Goal: Obtain resource: Download file/media

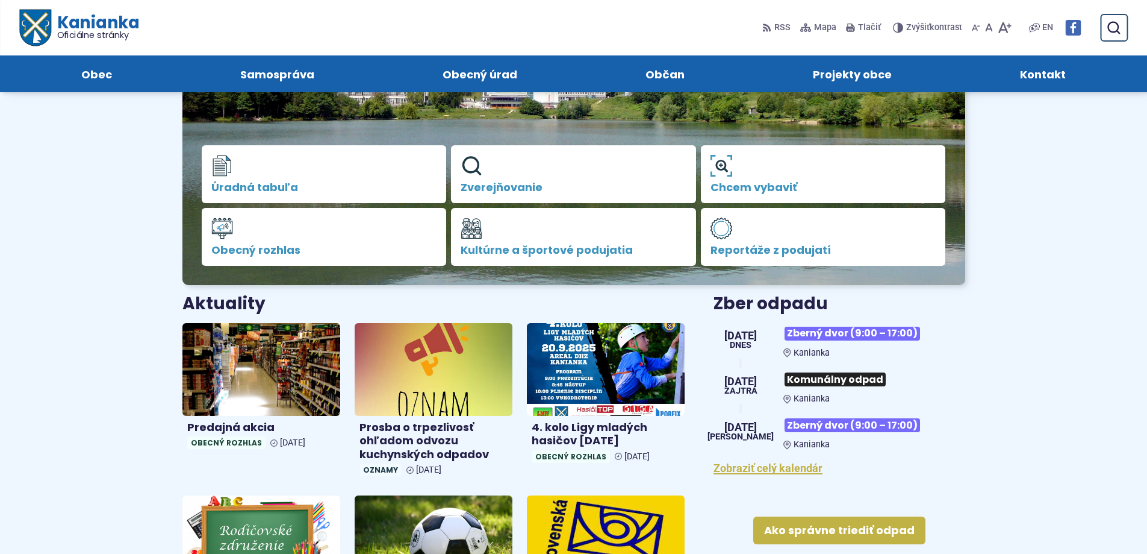
scroll to position [181, 0]
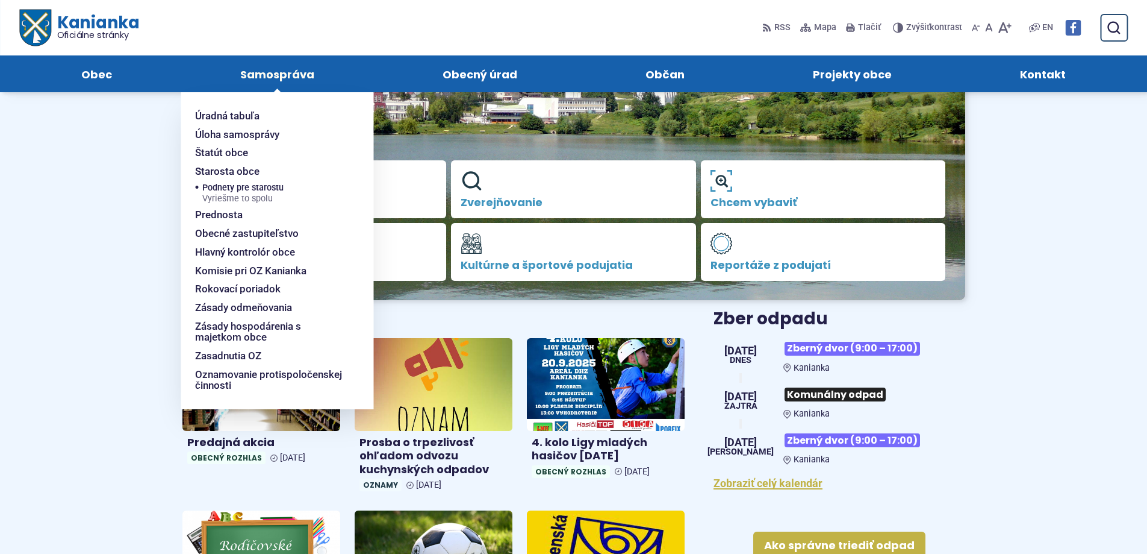
click at [284, 77] on span "Samospráva" at bounding box center [277, 73] width 74 height 37
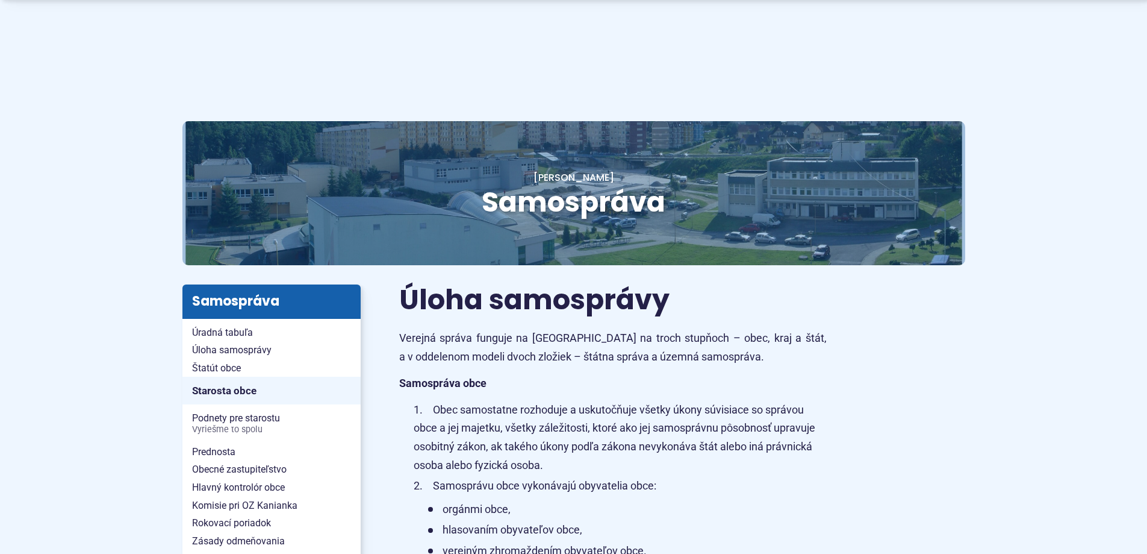
scroll to position [181, 0]
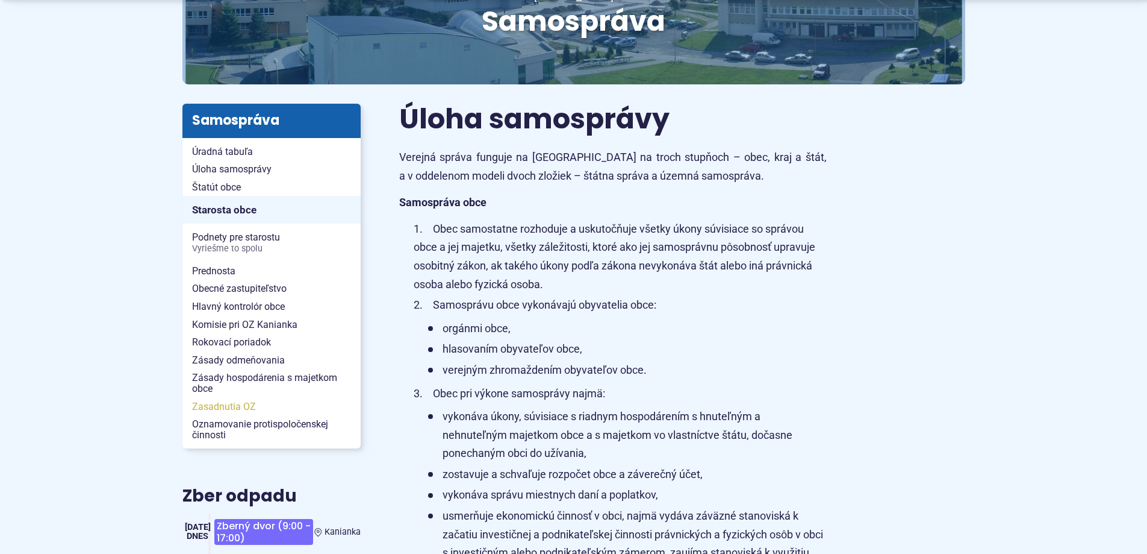
click at [208, 405] on span "Zasadnutia OZ" at bounding box center [271, 407] width 159 height 18
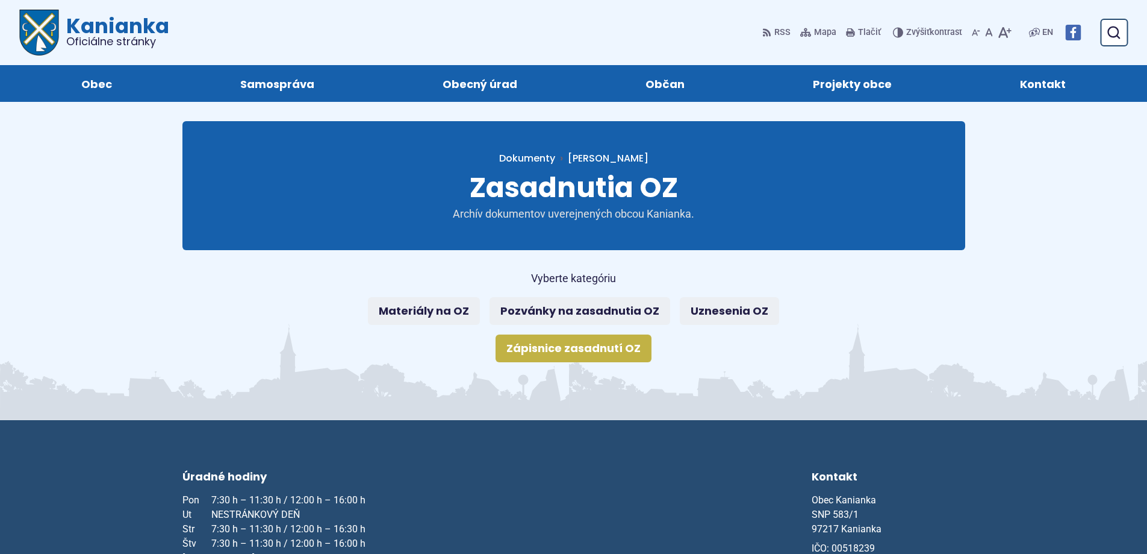
click at [568, 349] on link "Zápisnice zasadnutí OZ" at bounding box center [574, 348] width 156 height 28
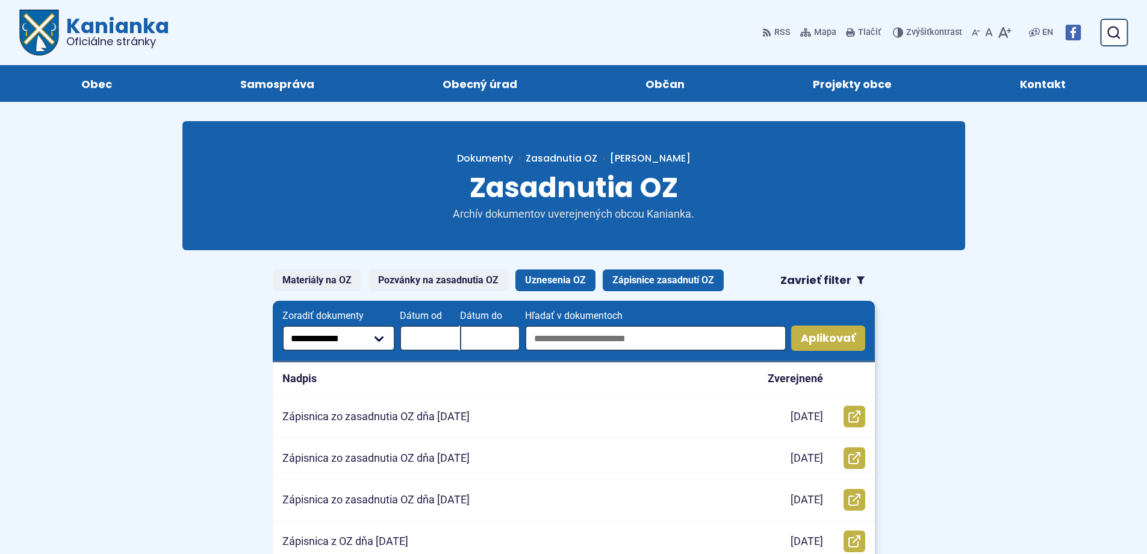
click at [565, 284] on link "Uznesenia OZ" at bounding box center [556, 280] width 80 height 22
click at [628, 284] on link "Zápisnice zasadnutí OZ" at bounding box center [663, 280] width 121 height 22
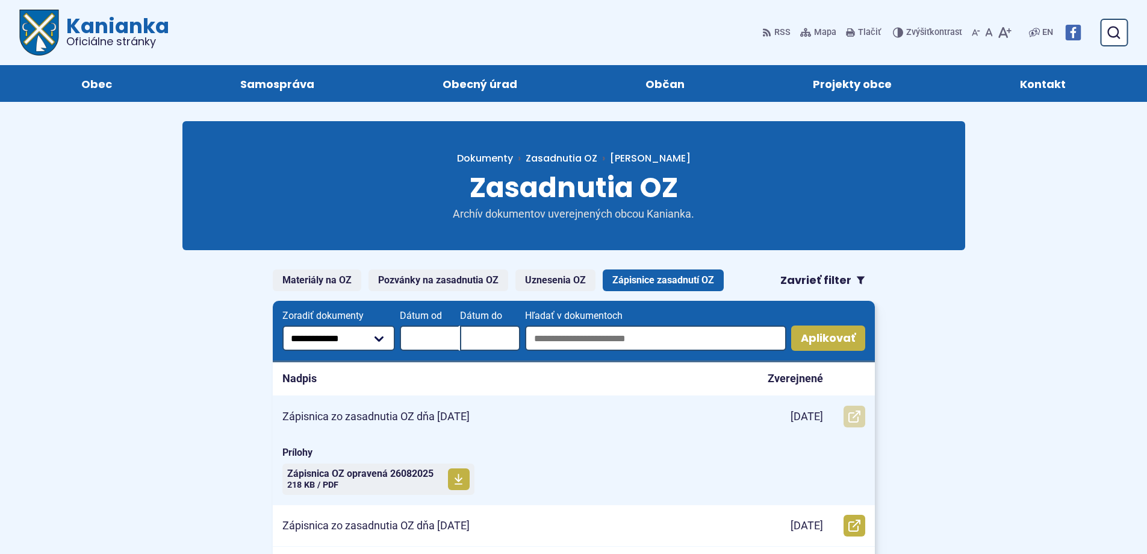
click at [853, 416] on icon at bounding box center [855, 416] width 12 height 12
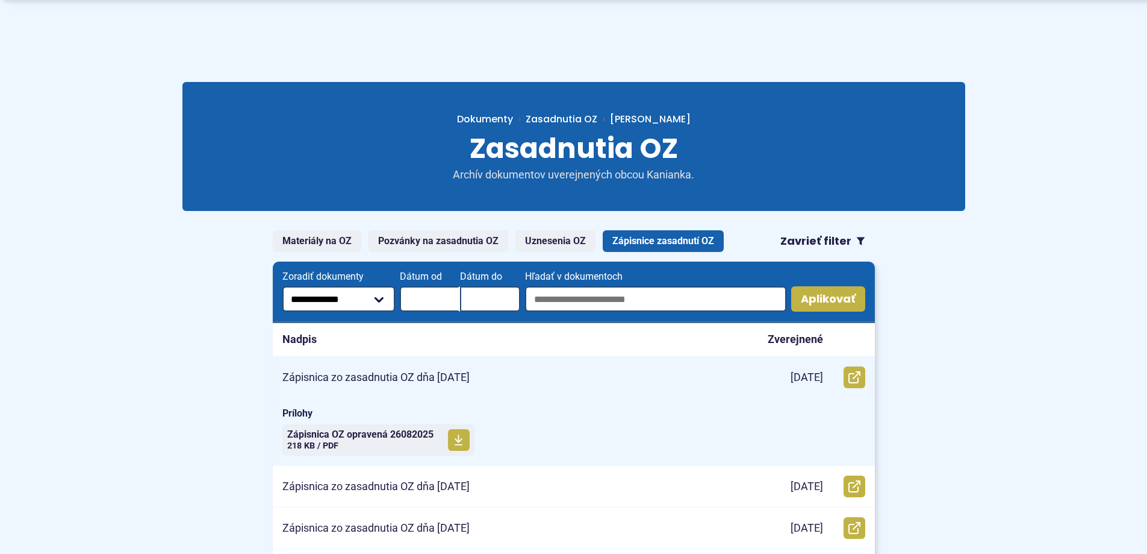
scroll to position [60, 0]
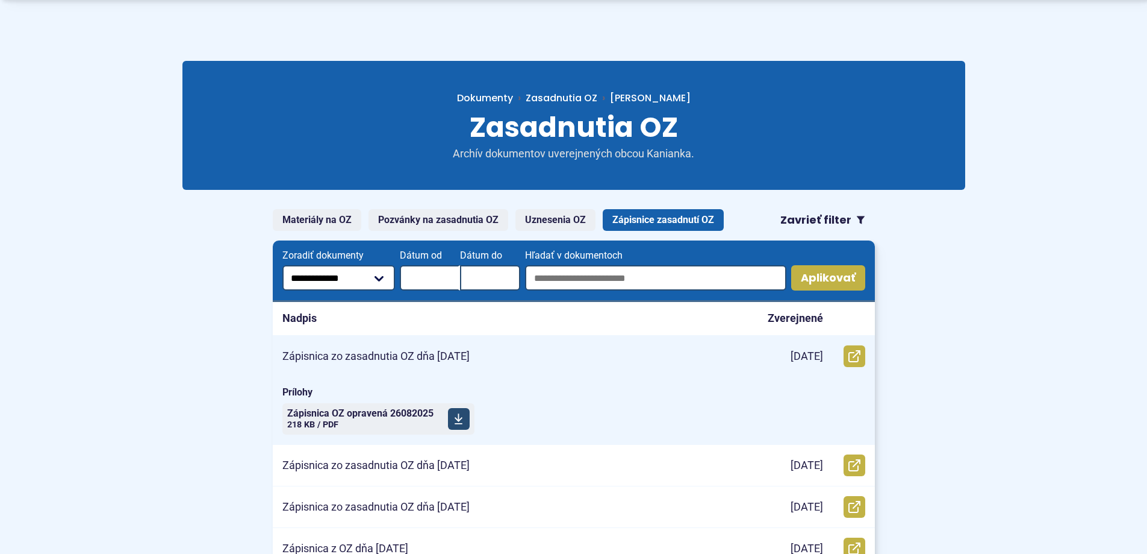
click at [457, 422] on icon at bounding box center [458, 419] width 9 height 12
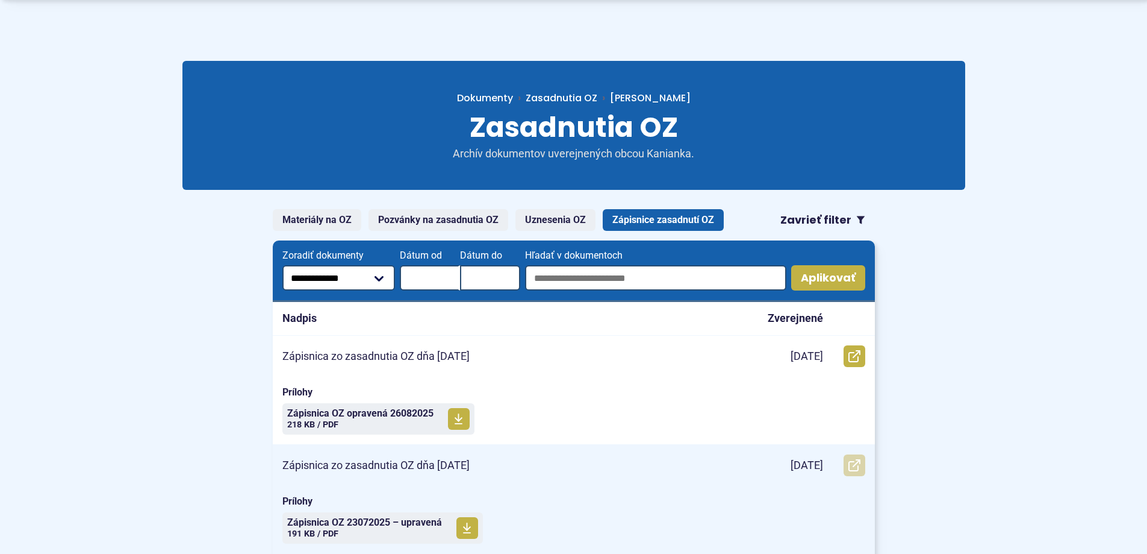
click at [853, 467] on icon at bounding box center [855, 465] width 12 height 12
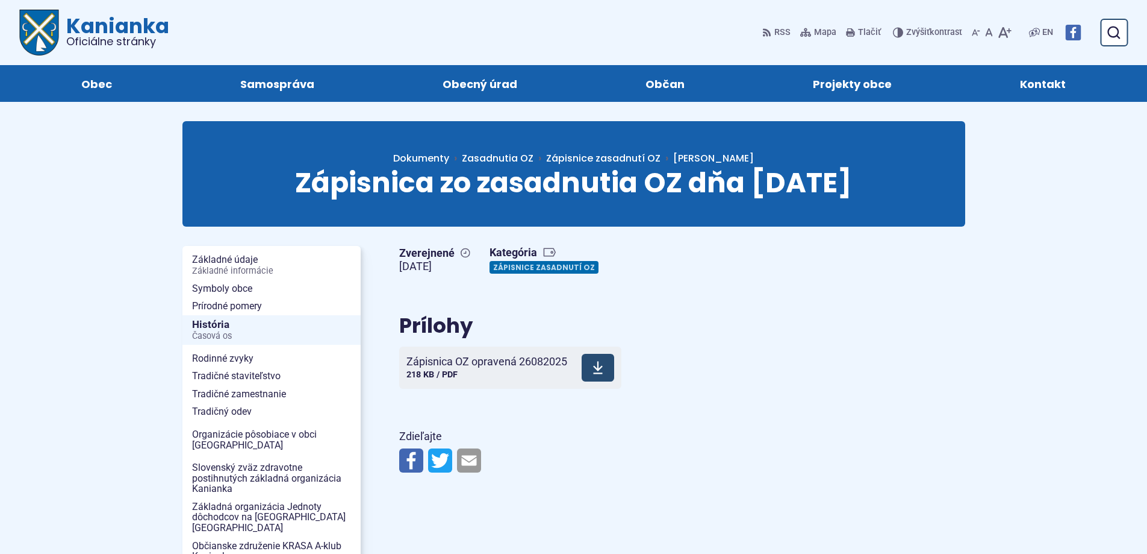
click at [597, 368] on use at bounding box center [598, 367] width 10 height 13
click at [619, 381] on span at bounding box center [607, 368] width 33 height 28
